Goal: Information Seeking & Learning: Learn about a topic

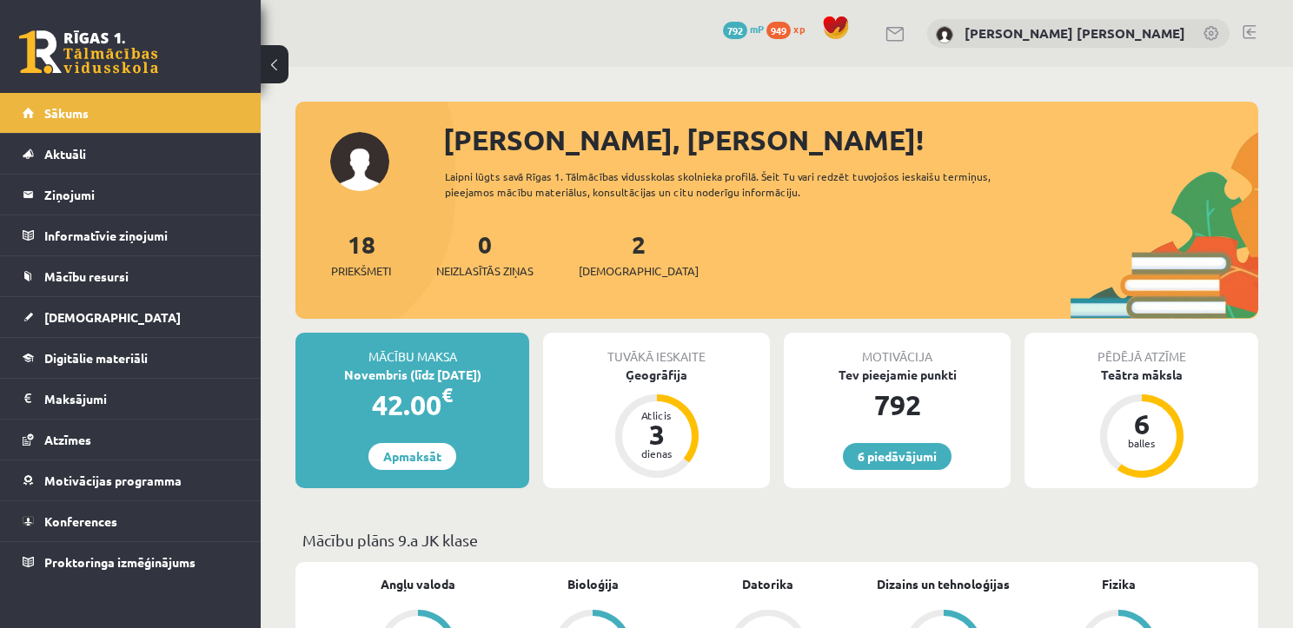
click at [597, 250] on div "2 Ieskaites" at bounding box center [639, 253] width 120 height 54
click at [619, 269] on span "[DEMOGRAPHIC_DATA]" at bounding box center [639, 270] width 120 height 17
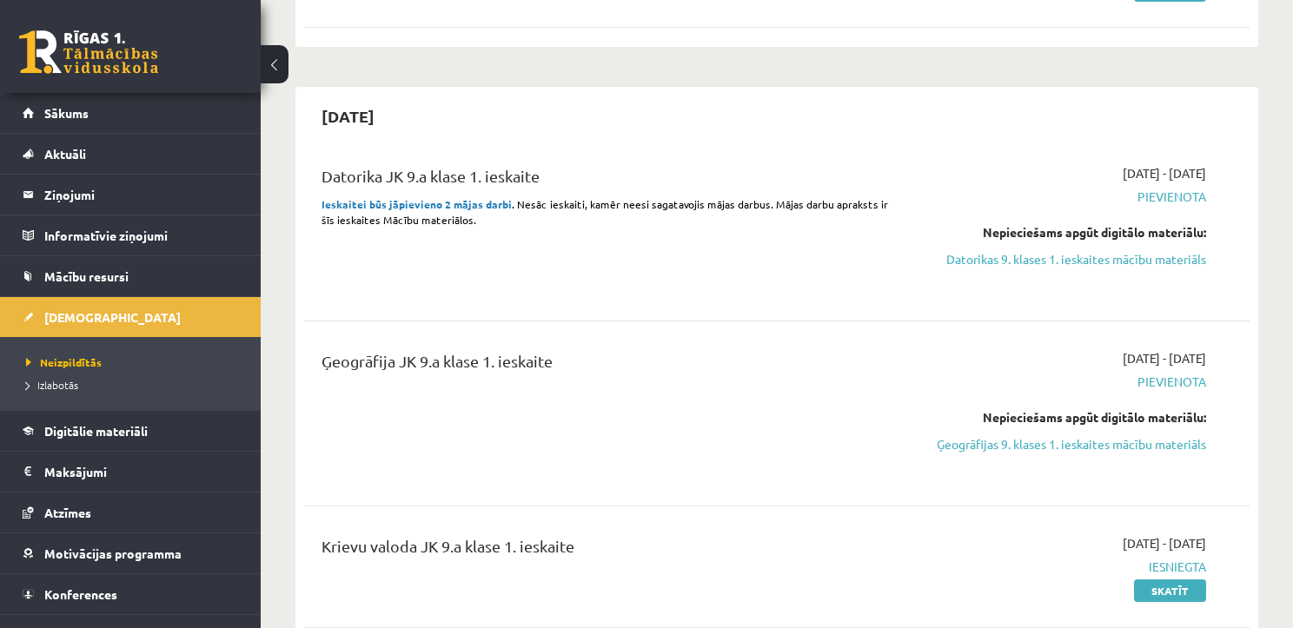
scroll to position [278, 0]
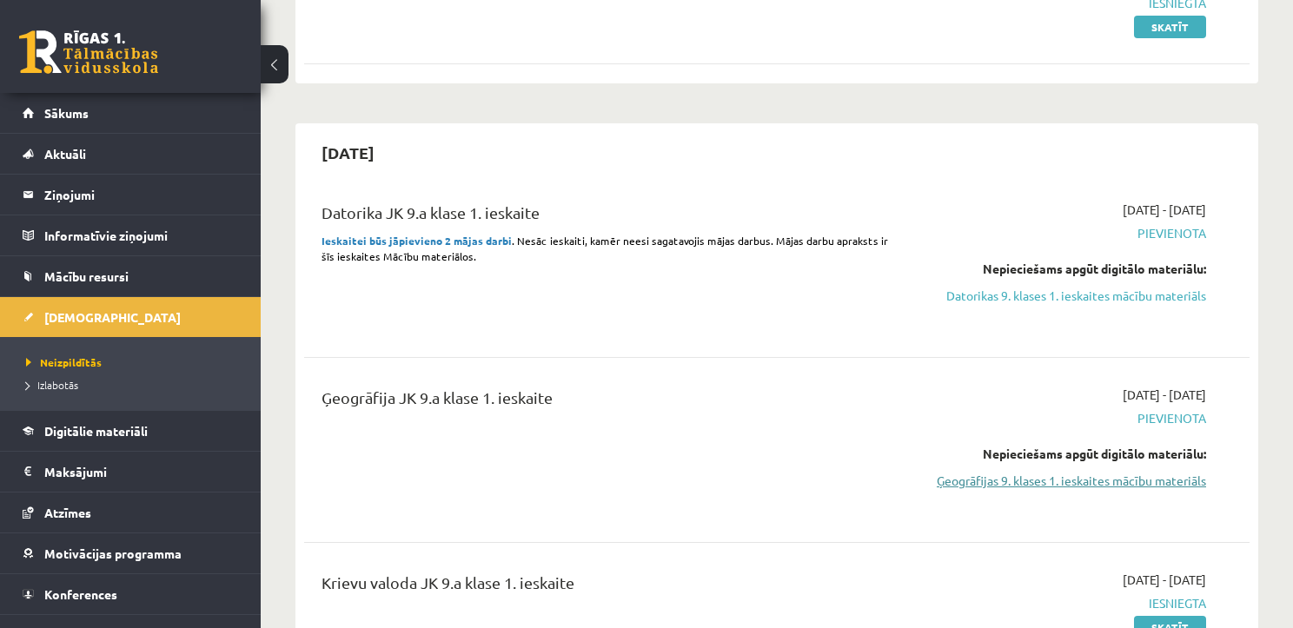
click at [1097, 482] on link "Ģeogrāfijas 9. klases 1. ieskaites mācību materiāls" at bounding box center [1067, 481] width 277 height 18
